Goal: Transaction & Acquisition: Purchase product/service

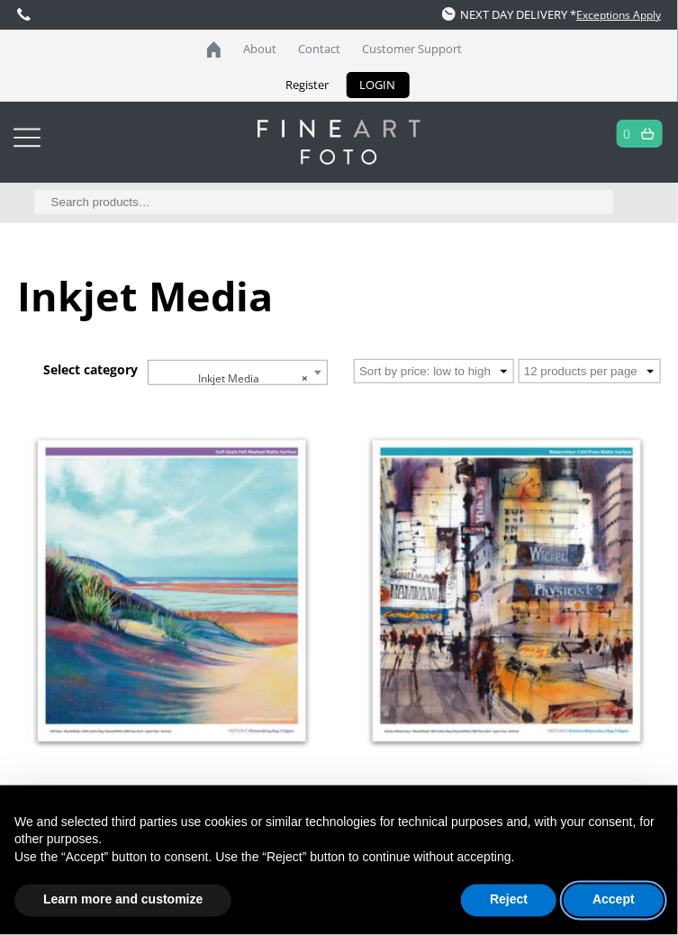
click at [630, 899] on button "Accept" at bounding box center [614, 901] width 100 height 32
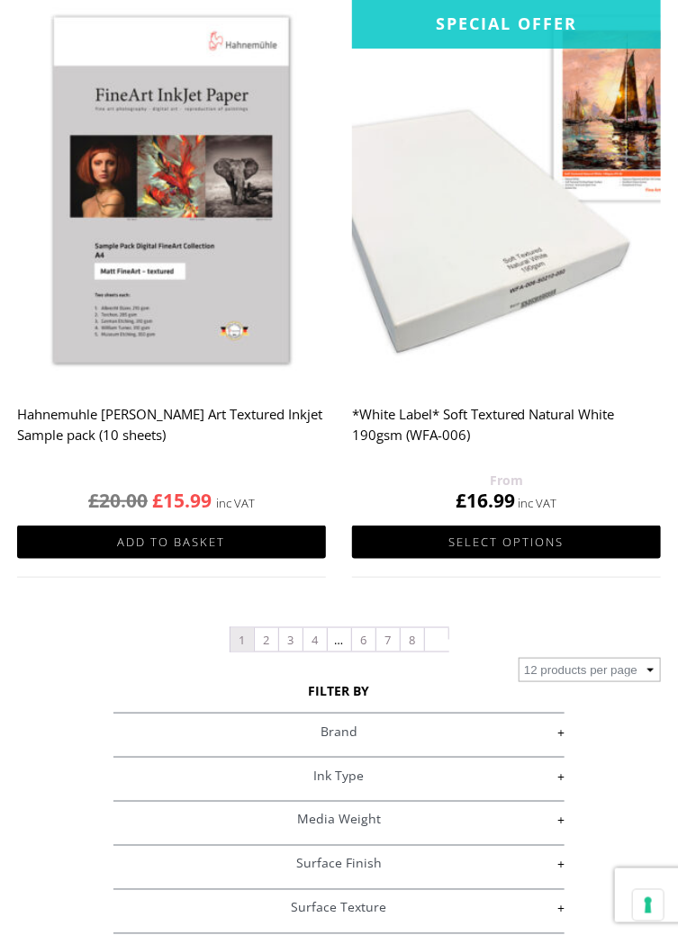
scroll to position [3464, 0]
click at [557, 741] on link "+" at bounding box center [338, 732] width 451 height 17
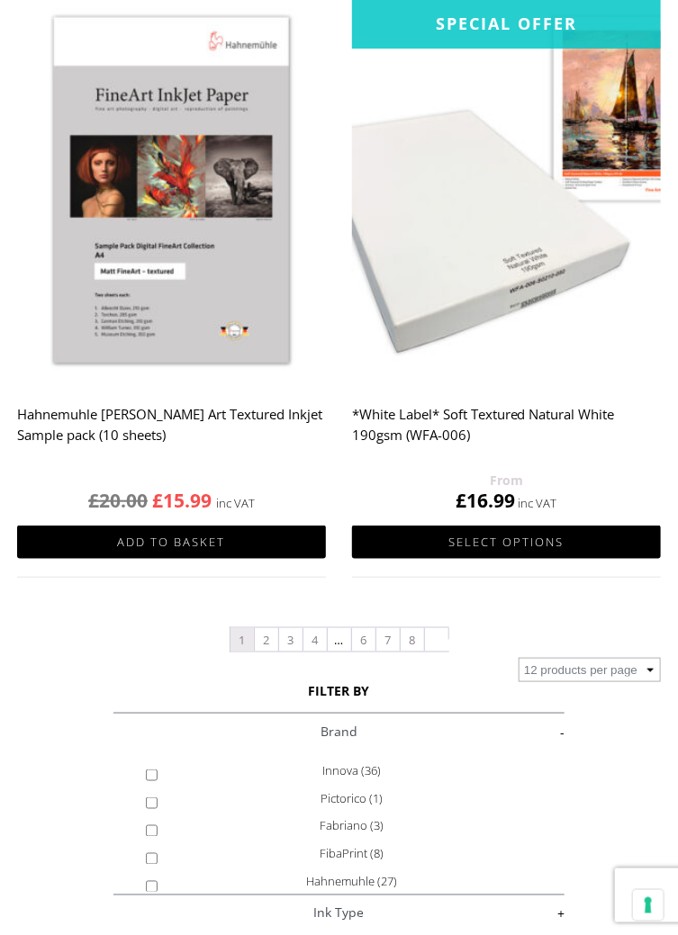
click at [381, 897] on label "Hahnemuhle (27)" at bounding box center [351, 883] width 361 height 28
click at [158, 893] on input "Hahnemuhle (27)" at bounding box center [152, 887] width 12 height 12
checkbox input "true"
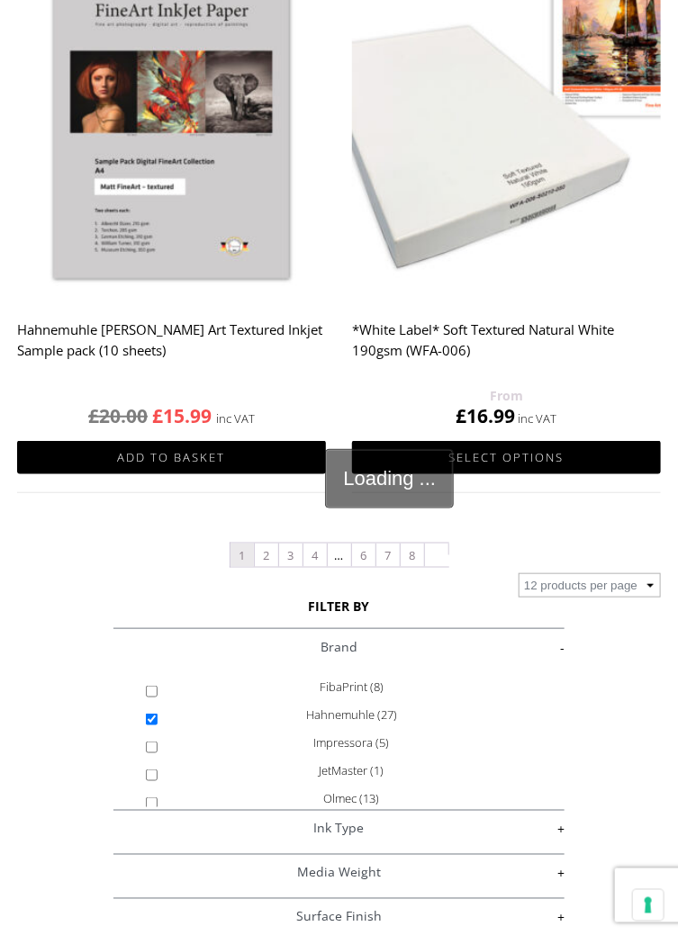
scroll to position [115, 0]
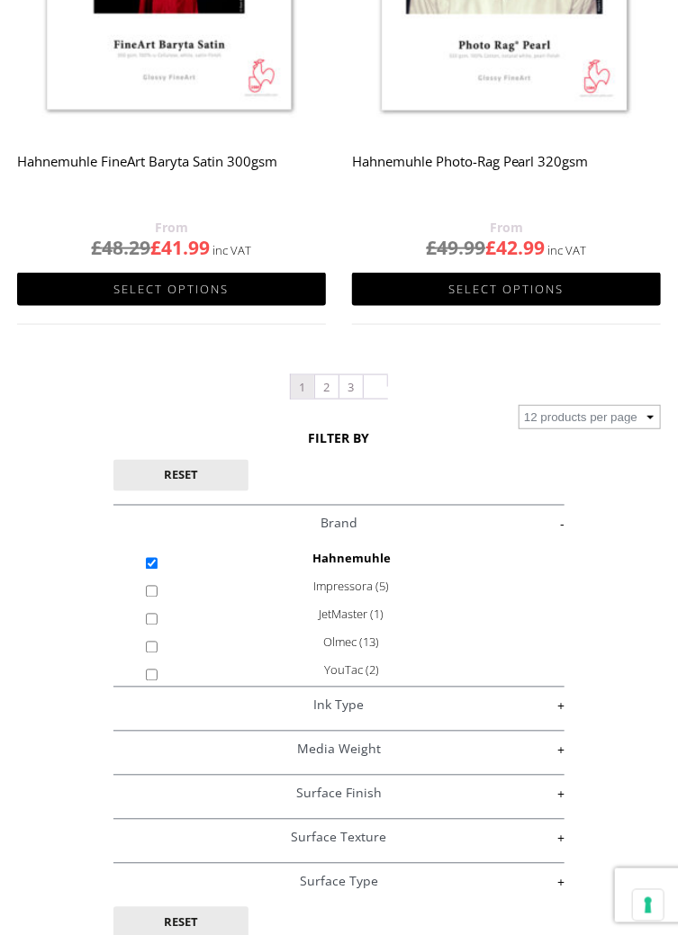
scroll to position [3664, 0]
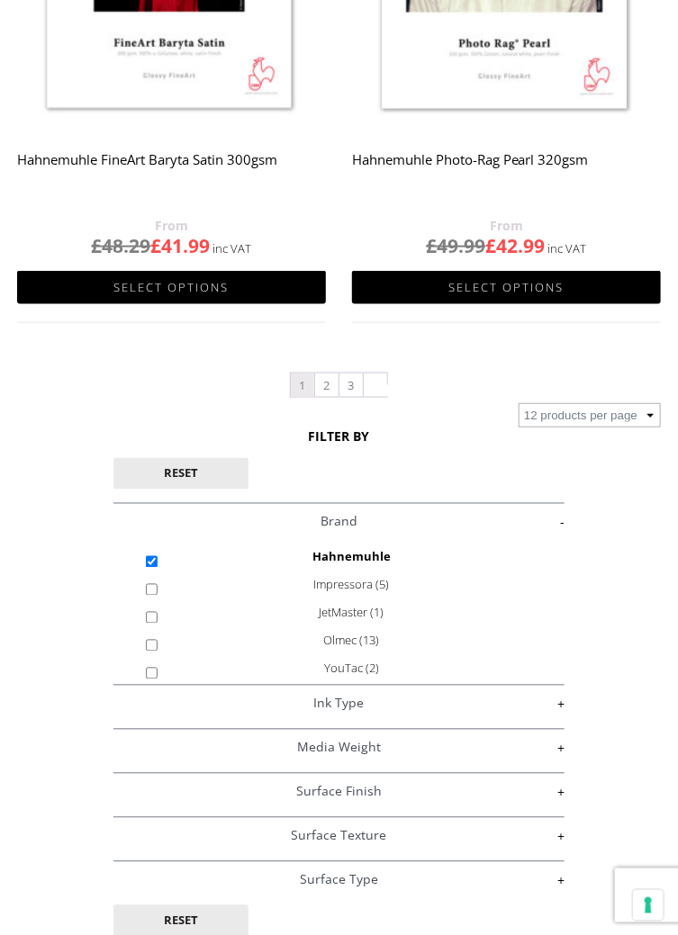
click at [563, 757] on link "+" at bounding box center [338, 748] width 451 height 17
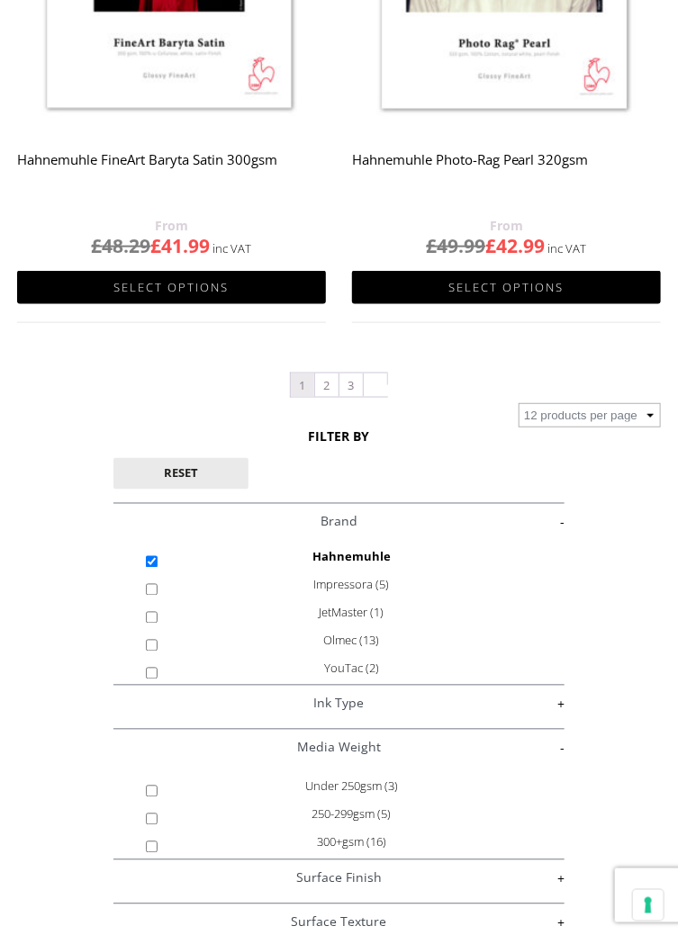
click at [379, 851] on span "(16)" at bounding box center [376, 843] width 20 height 16
click at [158, 854] on input "300+gsm (16)" at bounding box center [152, 848] width 12 height 12
checkbox input "true"
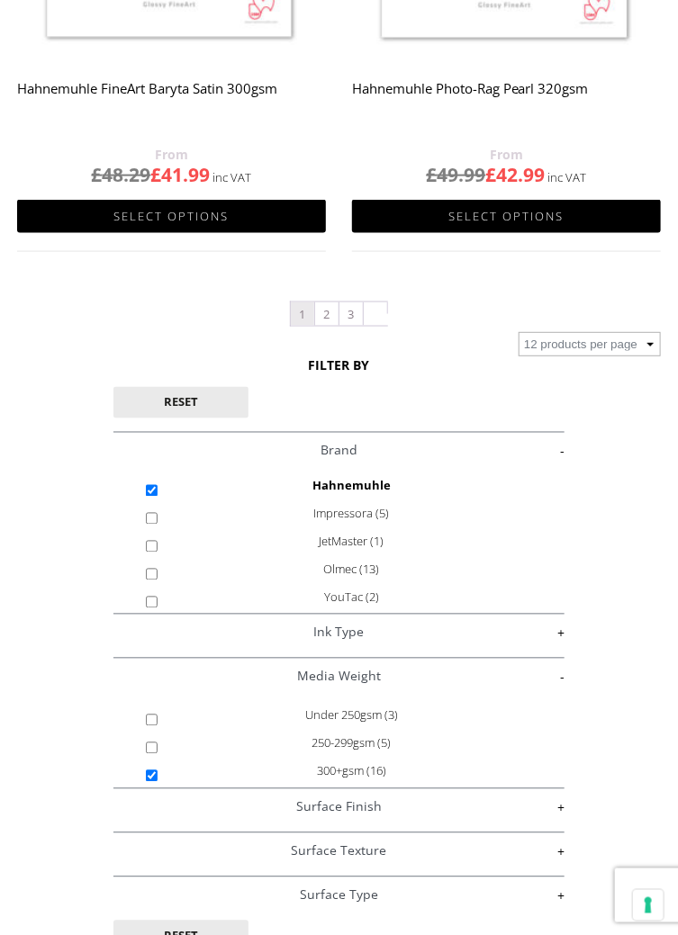
scroll to position [3749, 0]
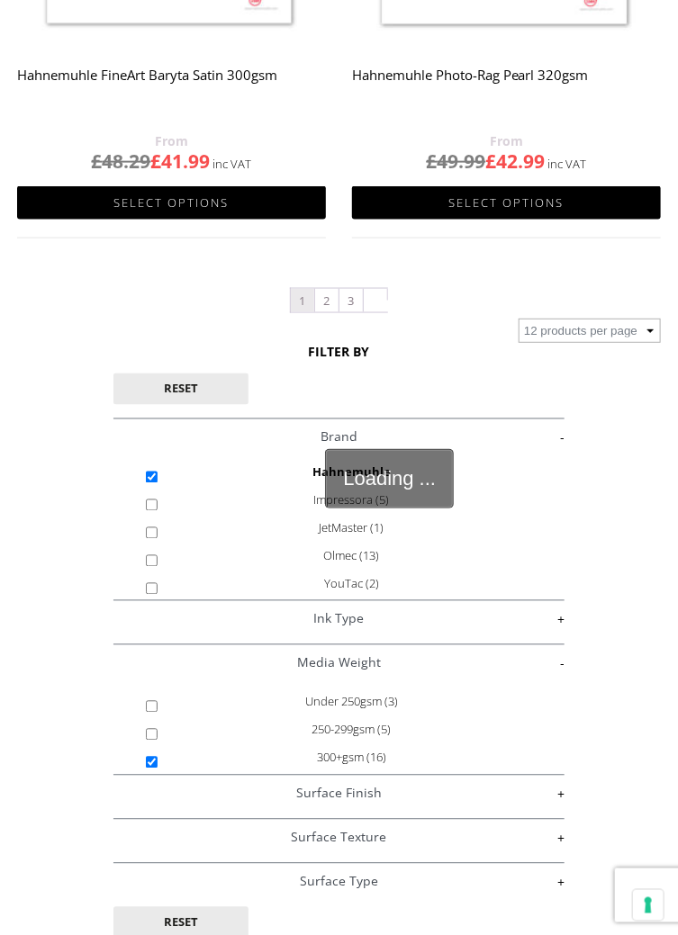
click at [561, 803] on link "+" at bounding box center [338, 794] width 451 height 17
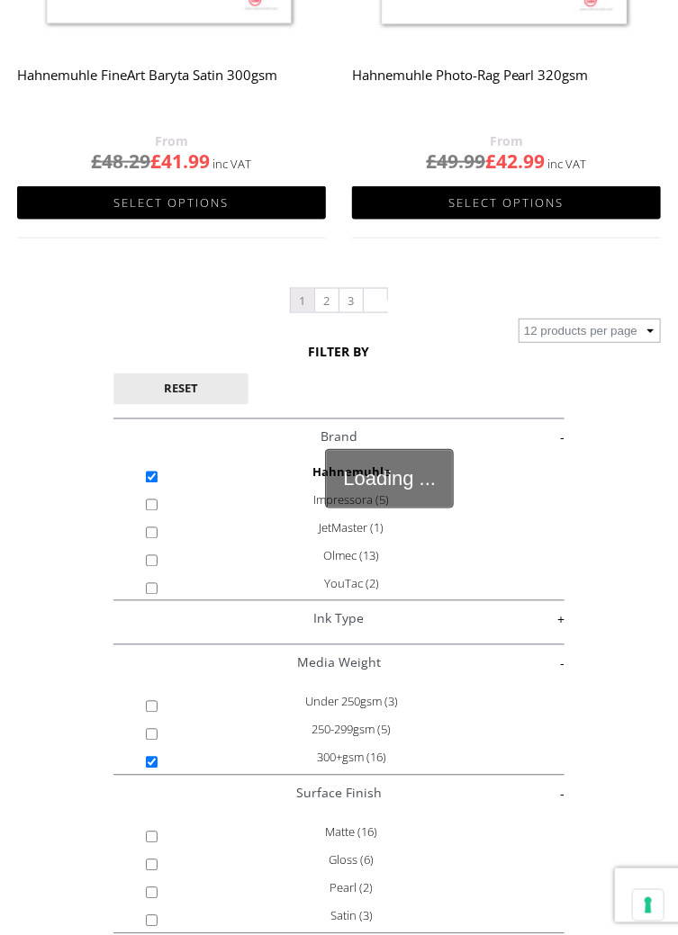
scroll to position [3711, 0]
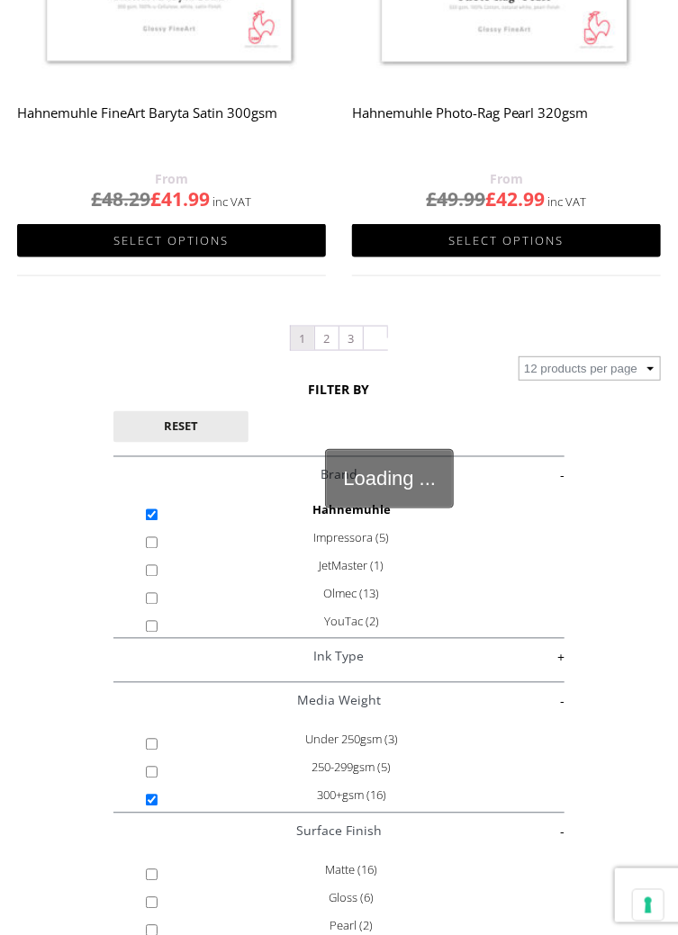
click at [375, 879] on span "(16)" at bounding box center [367, 871] width 20 height 16
click at [158, 881] on input "Matte (16)" at bounding box center [152, 876] width 12 height 12
checkbox input "true"
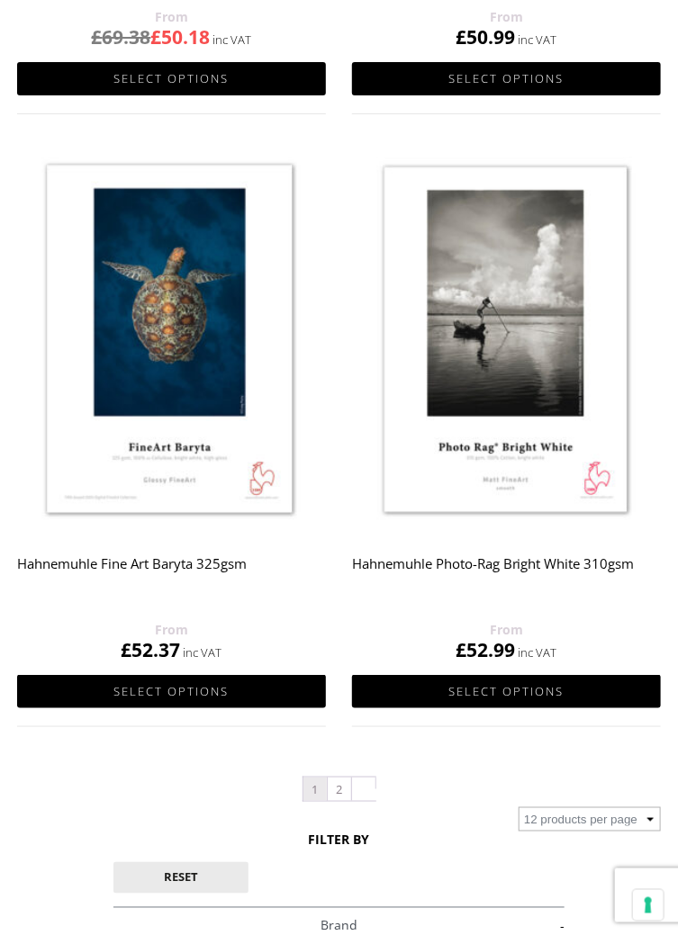
scroll to position [3260, 0]
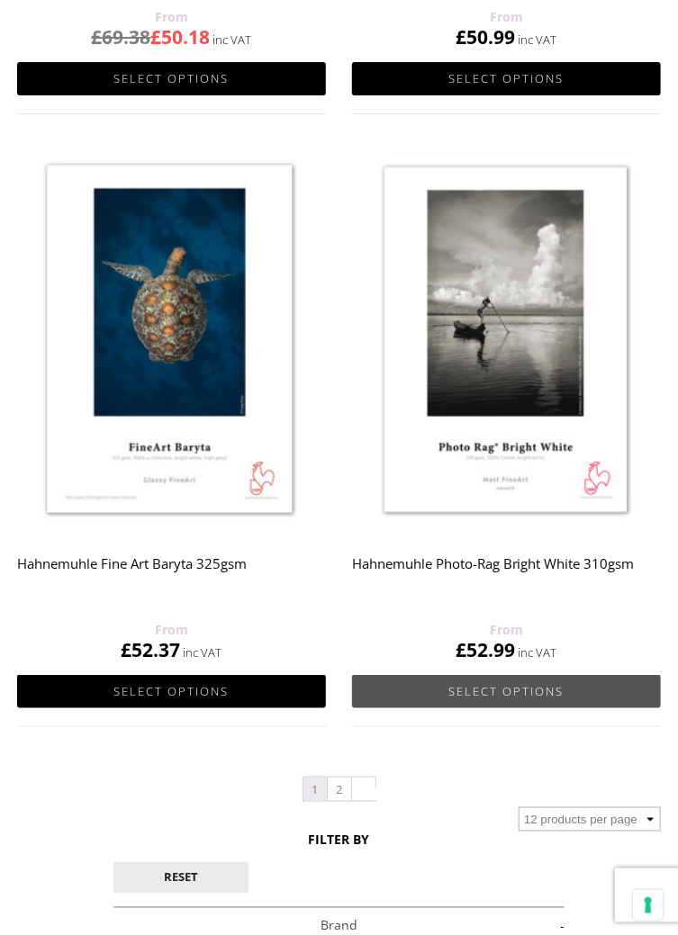
click at [539, 709] on link "Select options" at bounding box center [506, 691] width 309 height 33
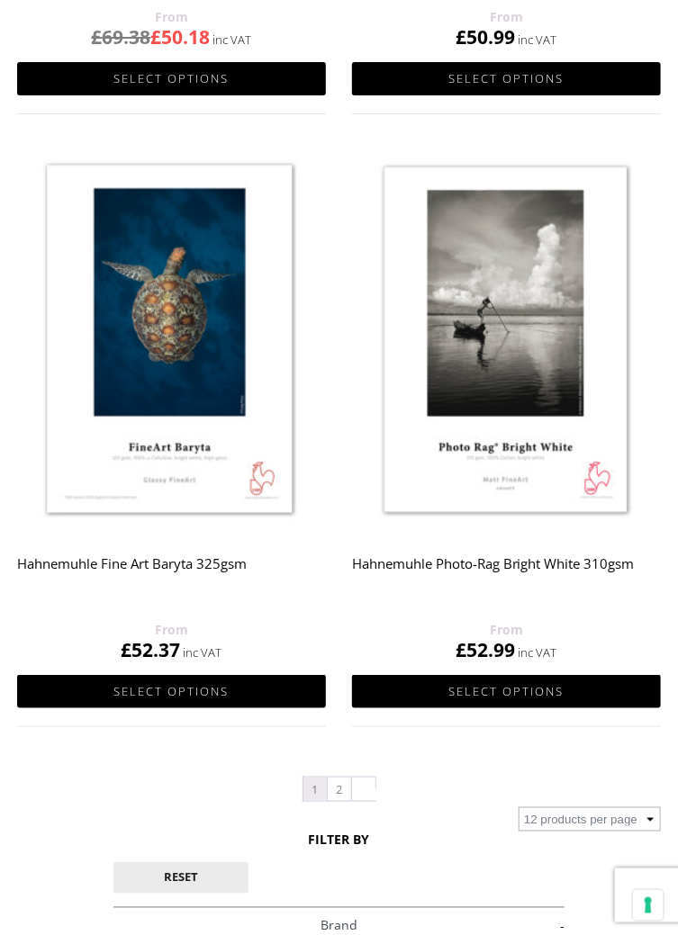
click at [537, 476] on img at bounding box center [506, 342] width 309 height 386
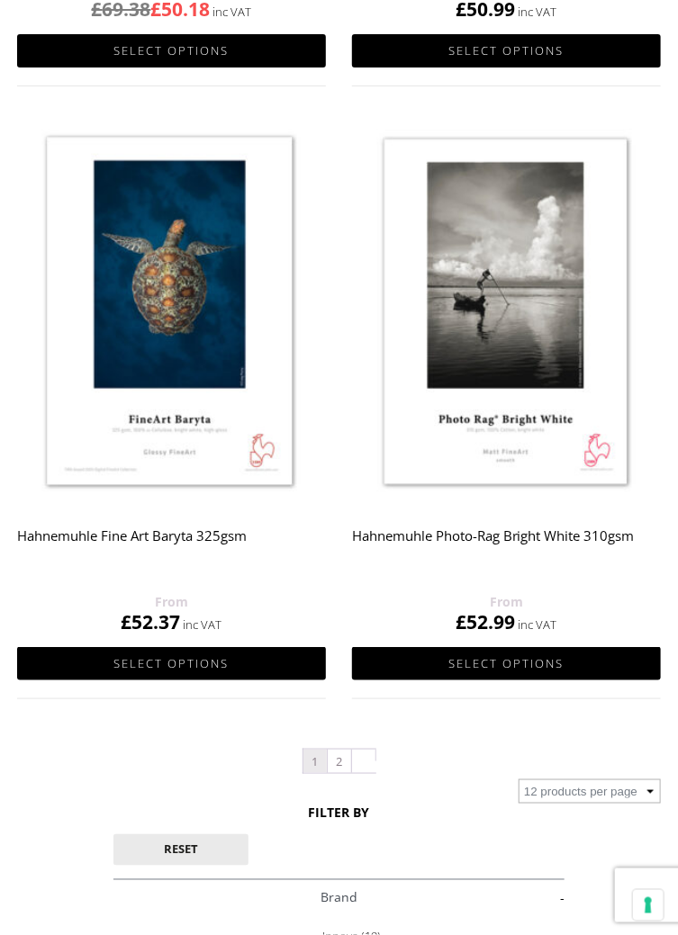
scroll to position [3290, 0]
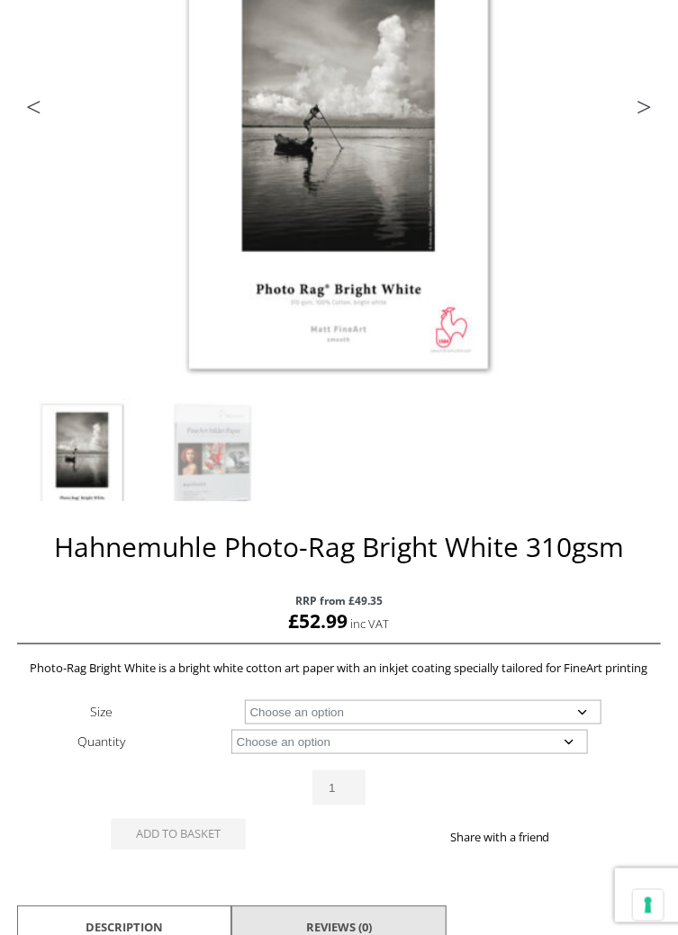
scroll to position [384, 0]
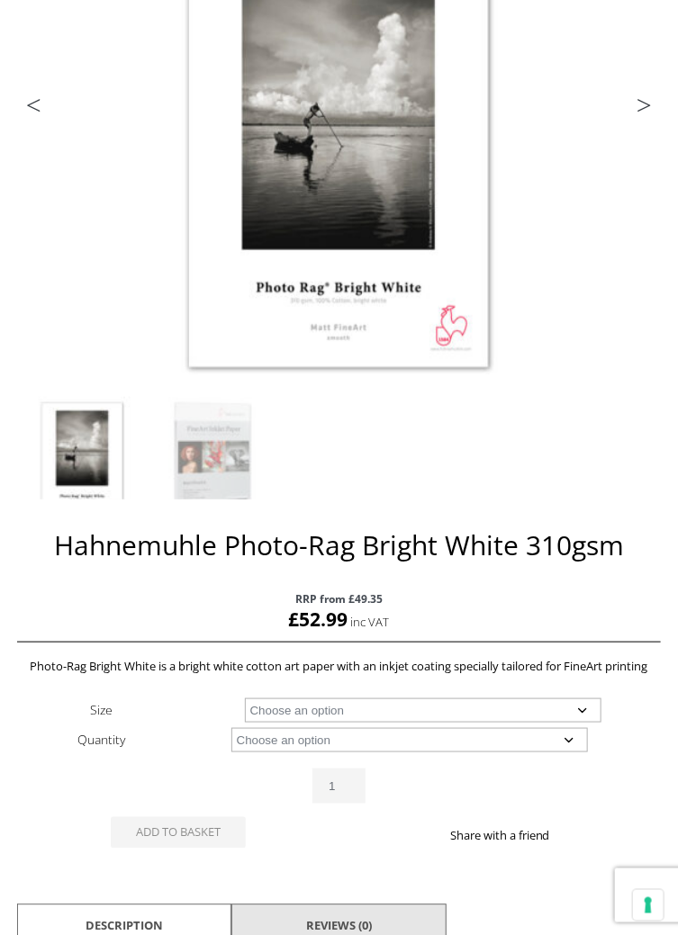
click at [595, 723] on select "Choose an option A4 Sheet A3 Sheet A3+ Sheet A2 Sheet 17" Wide Roll 24" Wide Ro…" at bounding box center [423, 711] width 357 height 24
select select "a4-sheet"
click at [577, 753] on select "Choose an option 25 Sheets" at bounding box center [409, 740] width 357 height 24
select select "25-sheets"
select select "a4-sheet"
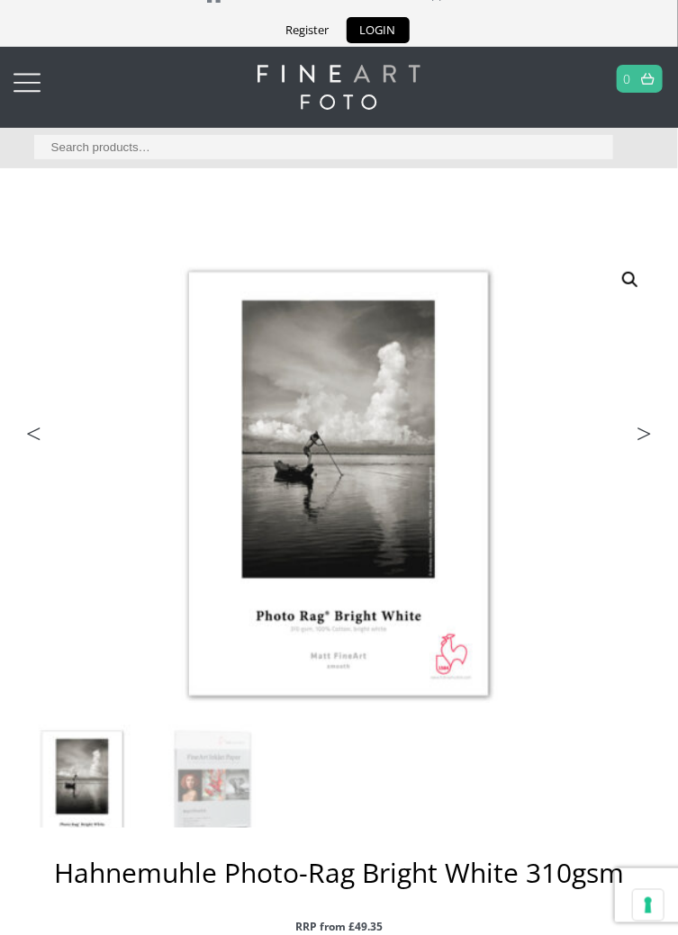
scroll to position [0, 0]
